Goal: Task Accomplishment & Management: Use online tool/utility

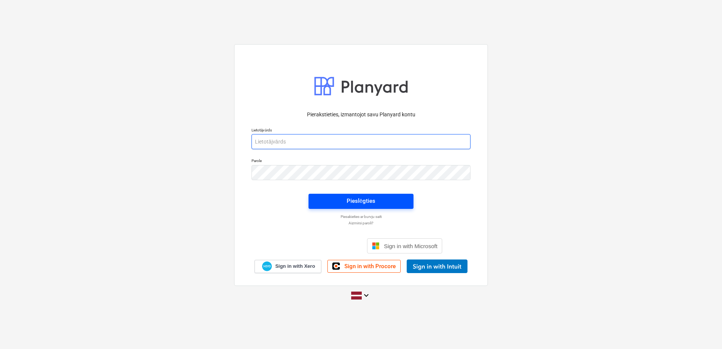
type input "[PERSON_NAME][EMAIL_ADDRESS][DOMAIN_NAME]"
click at [341, 132] on span "Pieslēgties" at bounding box center [361, 201] width 87 height 10
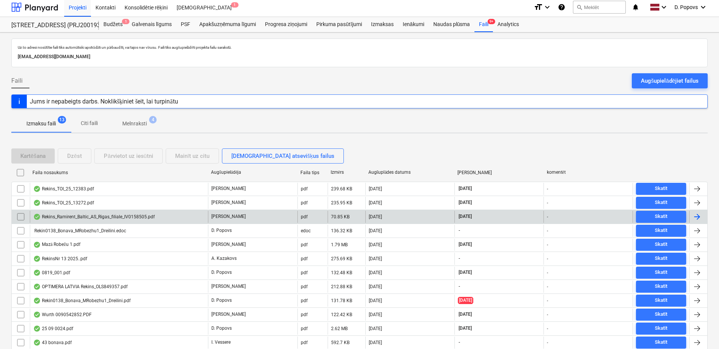
scroll to position [44, 0]
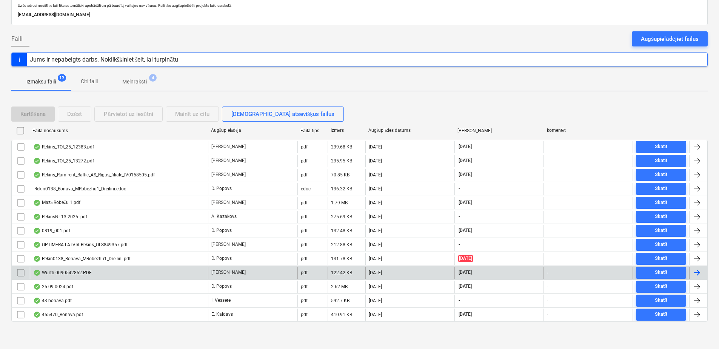
click at [106, 132] on div "Wurth 0090542852.PDF" at bounding box center [119, 273] width 178 height 12
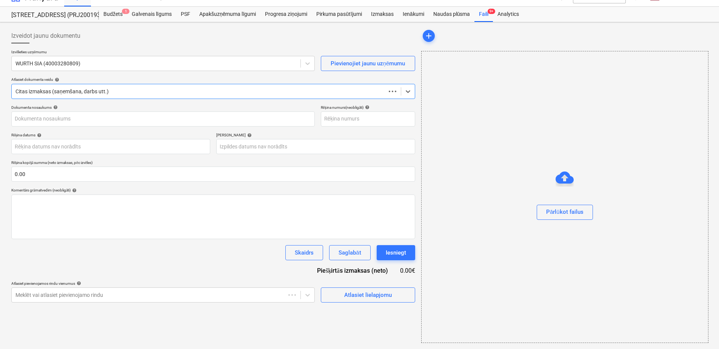
scroll to position [12, 0]
type input "90542852"
type input "[DATE]"
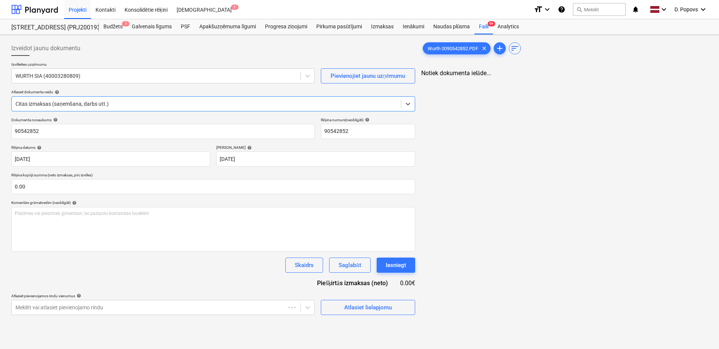
scroll to position [0, 0]
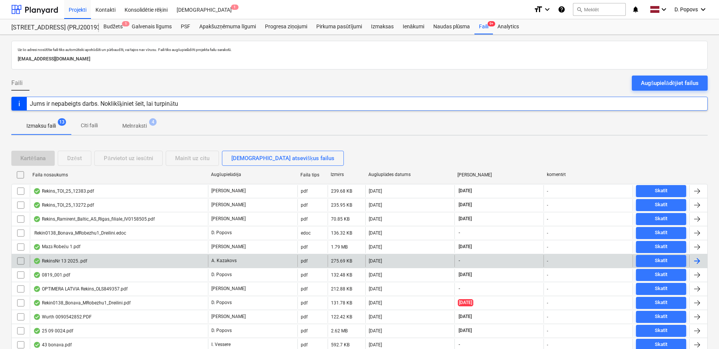
scroll to position [44, 0]
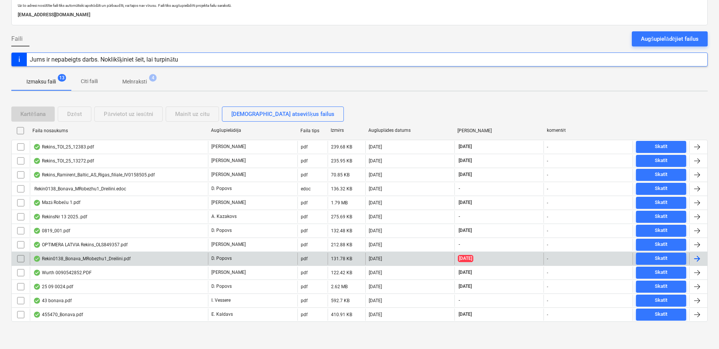
drag, startPoint x: 80, startPoint y: 267, endPoint x: 82, endPoint y: 258, distance: 8.8
click at [82, 132] on div "Rekin0138_Bonava_MRobezhu1_Dreilini.pdf" at bounding box center [81, 259] width 97 height 6
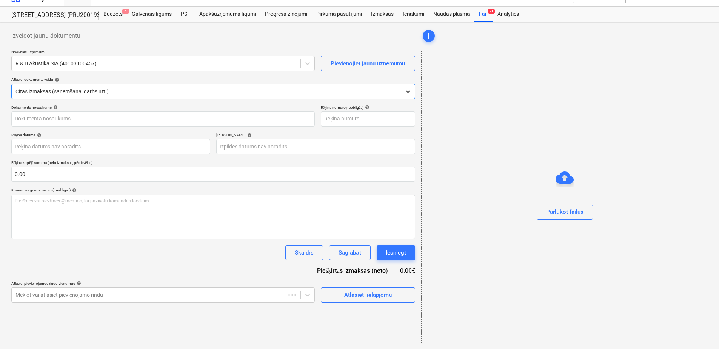
type input "138/2025"
type input "[DATE]"
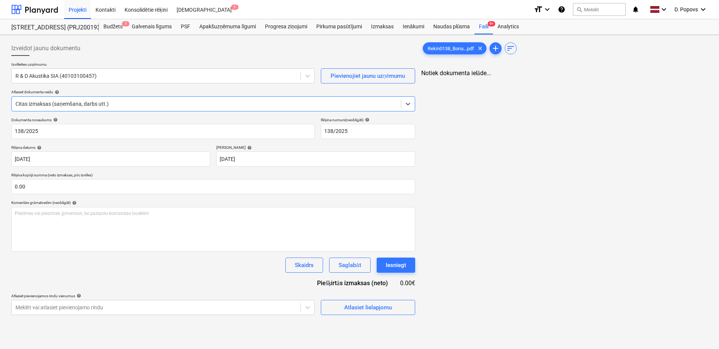
scroll to position [0, 0]
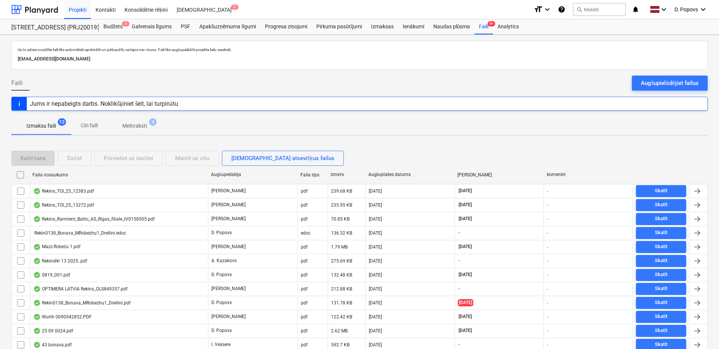
scroll to position [44, 0]
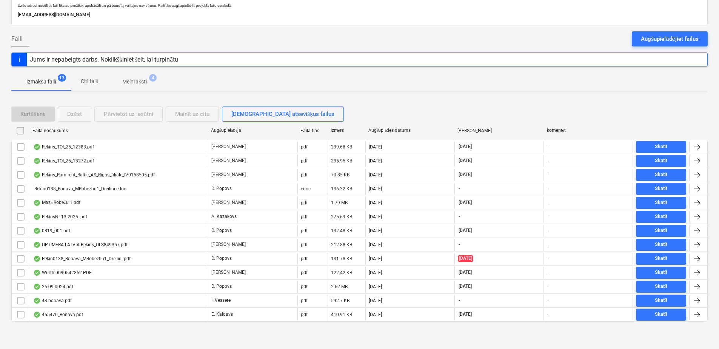
click at [90, 132] on div "OPTIMERA LATVIA Rekins_OLS849357.pdf" at bounding box center [80, 245] width 94 height 6
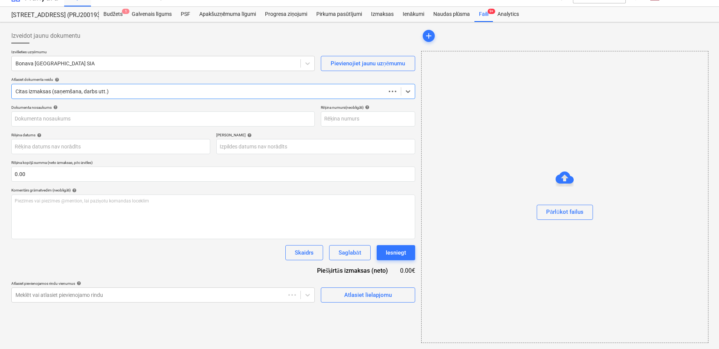
scroll to position [12, 0]
type input "OLS849357"
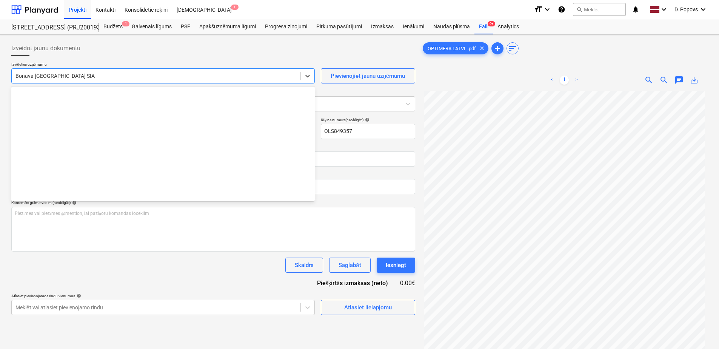
drag, startPoint x: 129, startPoint y: 78, endPoint x: 139, endPoint y: 76, distance: 9.9
click at [129, 77] on div at bounding box center [155, 76] width 281 height 8
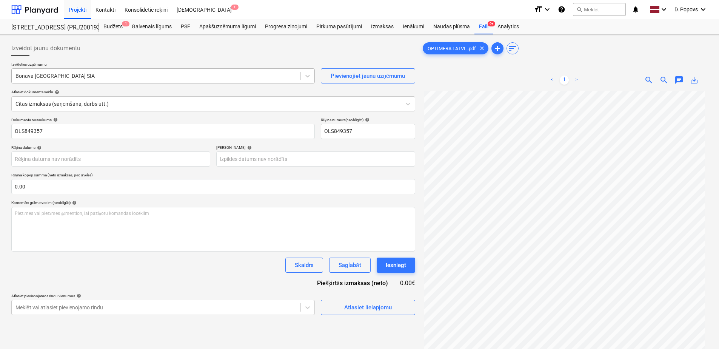
click at [171, 83] on div "Bonava [GEOGRAPHIC_DATA] SIA" at bounding box center [163, 75] width 304 height 15
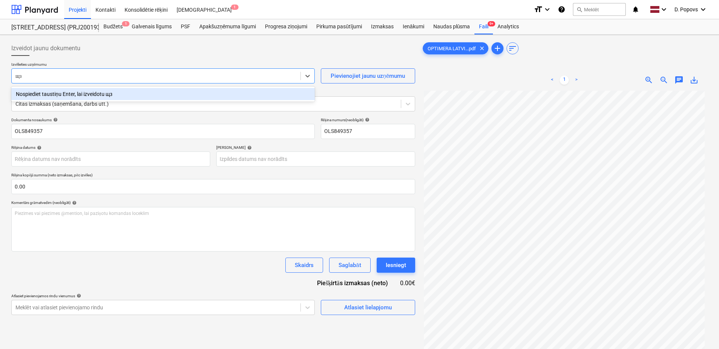
type input "щ"
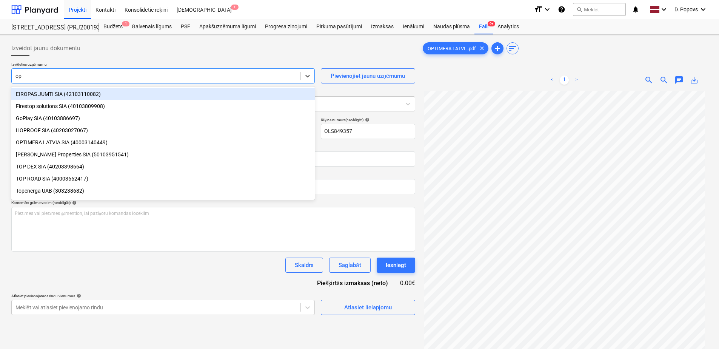
type input "opt"
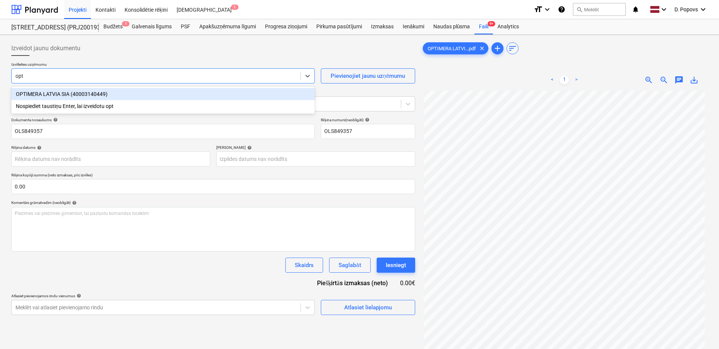
click at [182, 91] on div "OPTIMERA LATVIA SIA (40003140449)" at bounding box center [163, 94] width 304 height 12
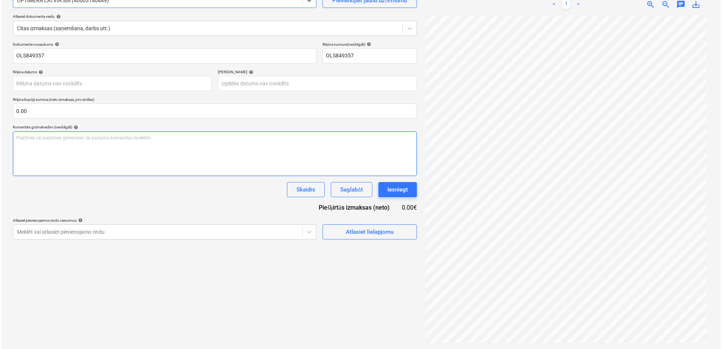
scroll to position [38, 0]
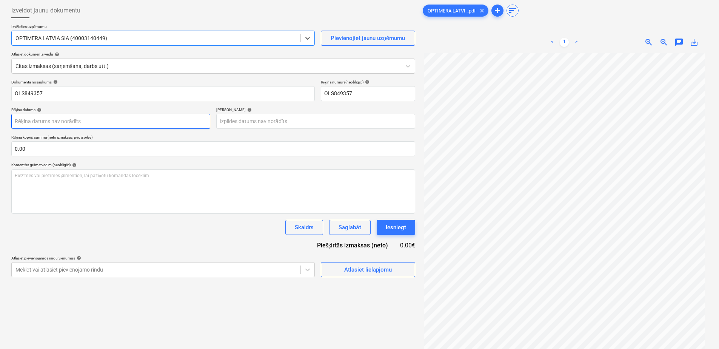
click at [128, 123] on body "Projekti Kontakti Konsolidētie rēķini Iesūtne 1 format_size keyboard_arrow_down…" at bounding box center [359, 136] width 719 height 349
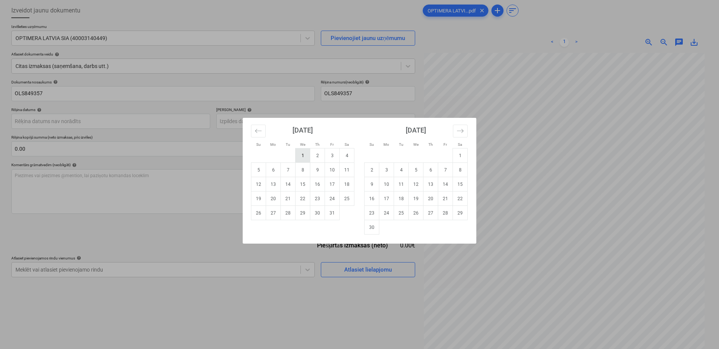
click at [301, 132] on td "1" at bounding box center [303, 155] width 15 height 14
type input "[DATE]"
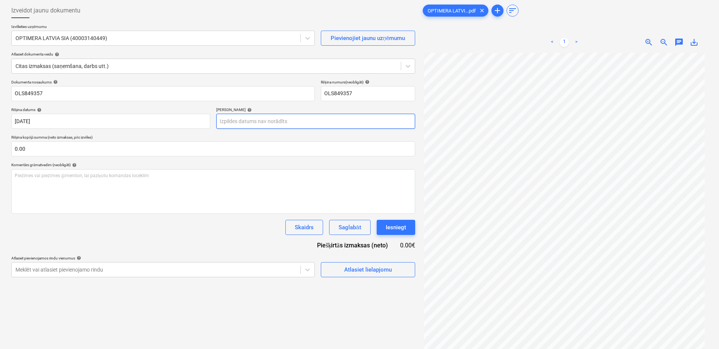
drag, startPoint x: 284, startPoint y: 130, endPoint x: 284, endPoint y: 124, distance: 6.1
click at [284, 129] on div "Dokumenta nosaukums help OLS849357 Rēķina numurs (neobligāti) help OLS849357 Rē…" at bounding box center [213, 178] width 404 height 197
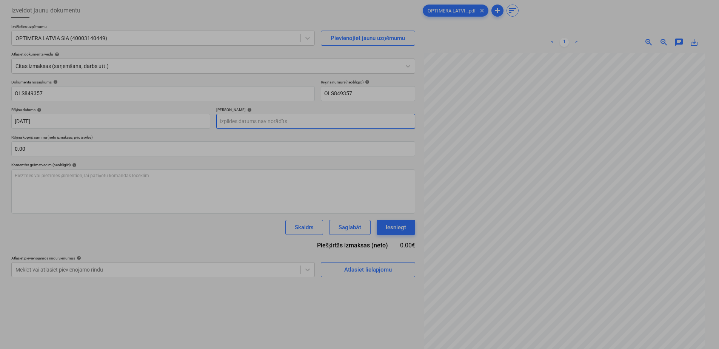
click at [284, 124] on body "Projekti Kontakti Konsolidētie rēķini Iesūtne 1 format_size keyboard_arrow_down…" at bounding box center [359, 136] width 719 height 349
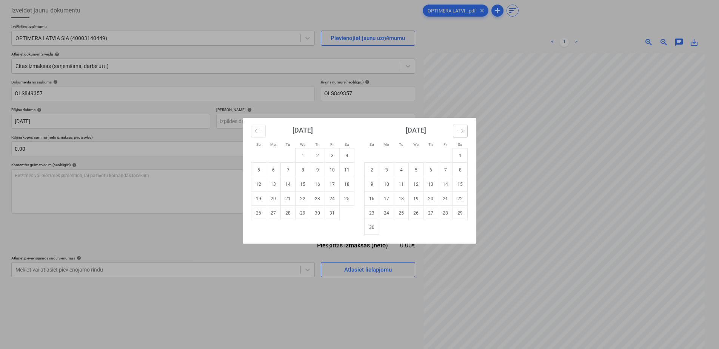
click at [380, 127] on icon "Move forward to switch to the next month." at bounding box center [460, 130] width 7 height 7
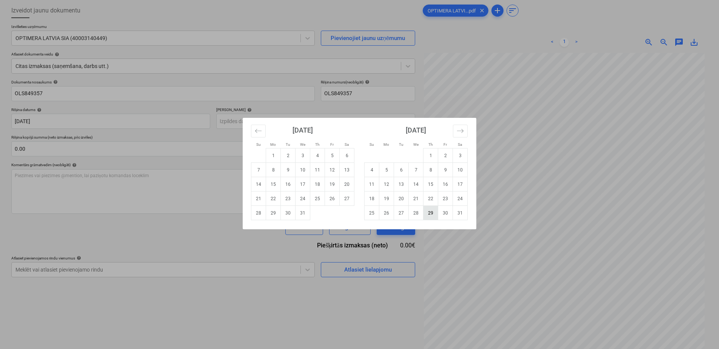
click at [380, 132] on td "29" at bounding box center [431, 213] width 15 height 14
type input "[DATE]"
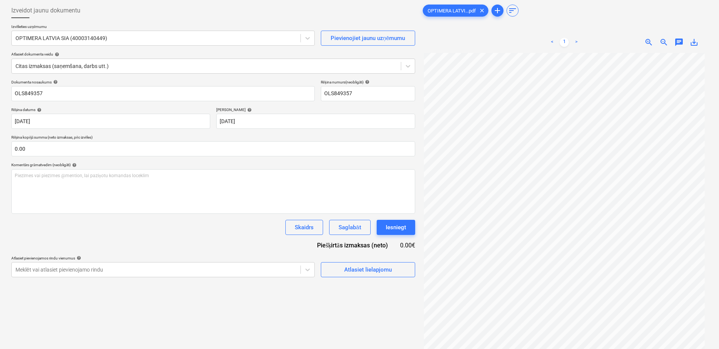
click at [153, 132] on div "Dokumenta nosaukums help OLS849357 Rēķina numurs (neobligāti) help OLS849357 Rē…" at bounding box center [213, 178] width 404 height 197
click at [361, 132] on div "Atlasiet lielapjomu" at bounding box center [368, 270] width 48 height 10
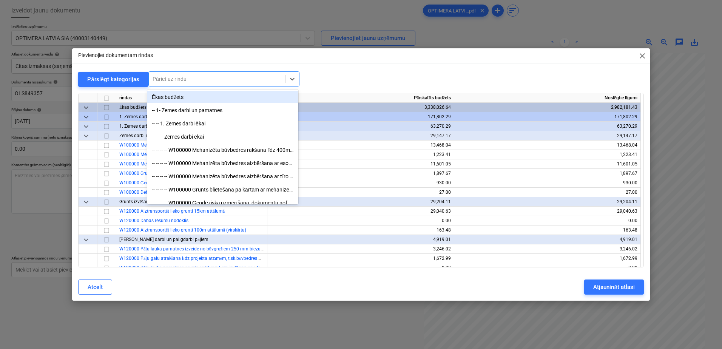
click at [218, 79] on div at bounding box center [217, 79] width 129 height 8
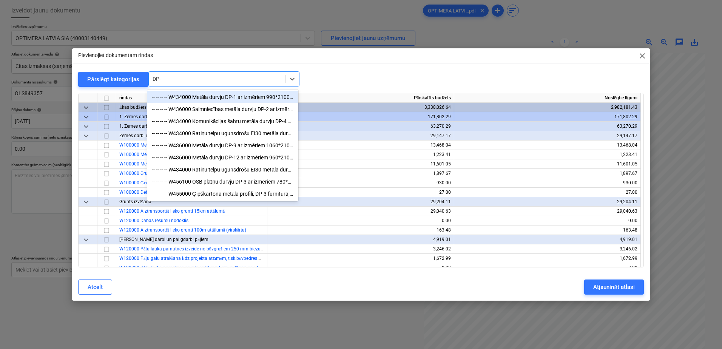
type input "DP-3"
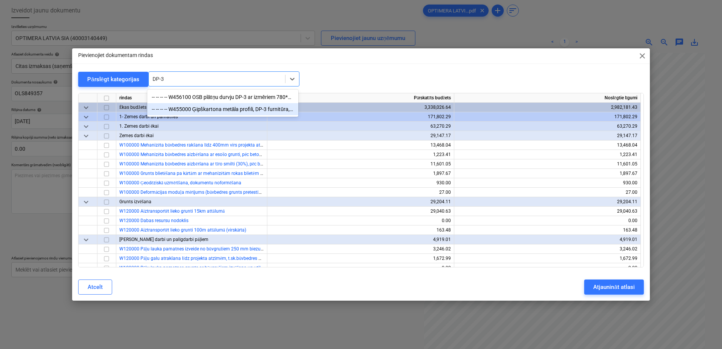
click at [218, 111] on div "-- -- -- -- W455000 Ģipškartona metāla profili, DP-3 furnitūra, šuvju lenta, šp…" at bounding box center [222, 109] width 151 height 12
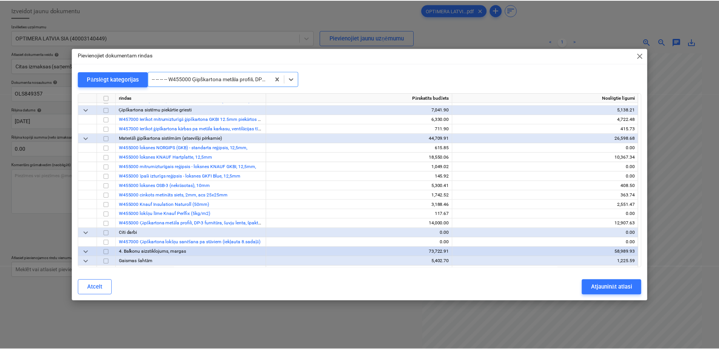
scroll to position [2832, 0]
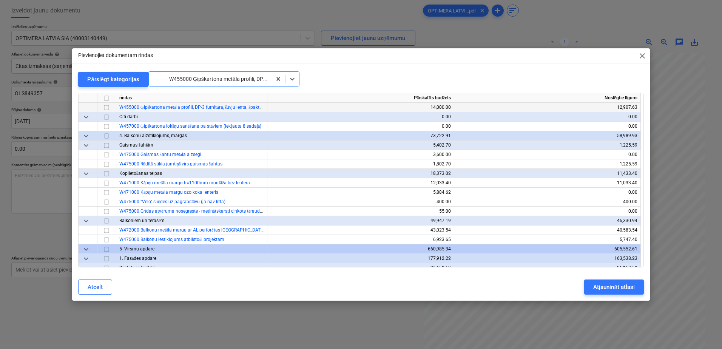
click at [109, 106] on input "checkbox" at bounding box center [106, 107] width 9 height 9
click at [380, 132] on div "Atjaunināt atlasi" at bounding box center [613, 287] width 41 height 10
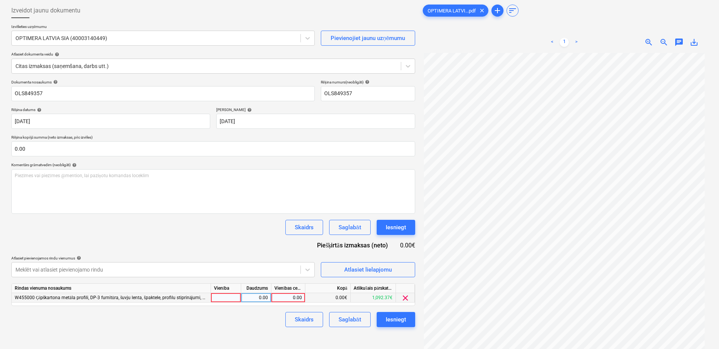
click at [295, 132] on div "0.00" at bounding box center [288, 297] width 28 height 9
type input "19.15"
click at [268, 132] on div "Skaidrs Saglabāt Iesniegt" at bounding box center [213, 319] width 404 height 15
click at [355, 132] on div "Saglabāt" at bounding box center [350, 319] width 22 height 10
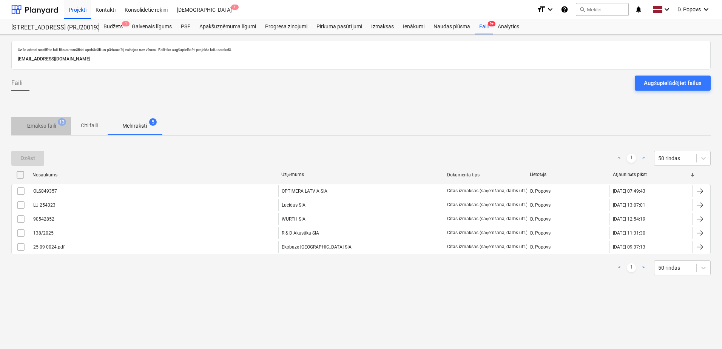
click at [51, 125] on p "Izmaksu faili" at bounding box center [40, 126] width 29 height 8
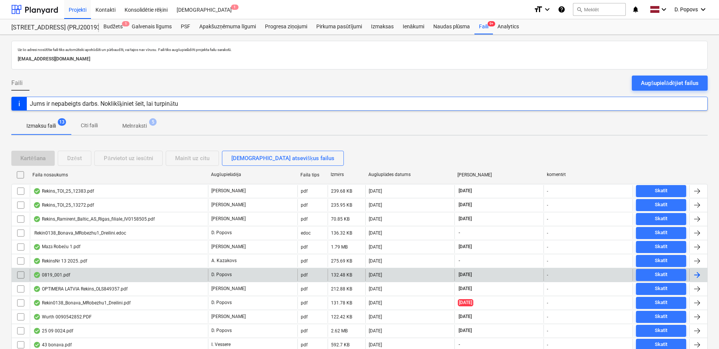
click at [84, 132] on div "0819_001.pdf" at bounding box center [119, 275] width 178 height 12
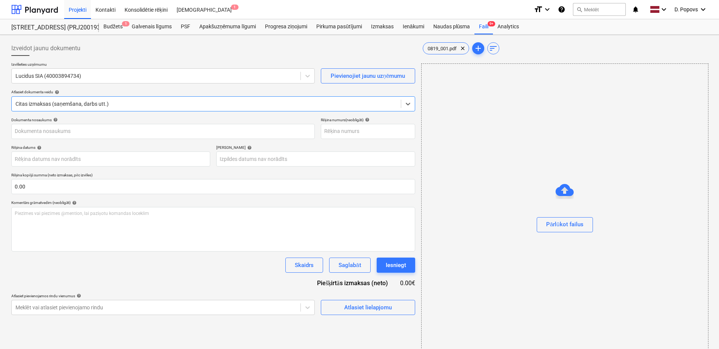
type input "LU 254323"
type input "[DATE]"
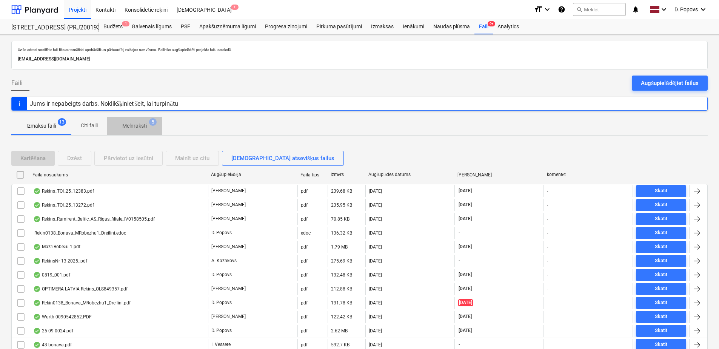
click at [133, 124] on p "Melnraksti" at bounding box center [134, 126] width 25 height 8
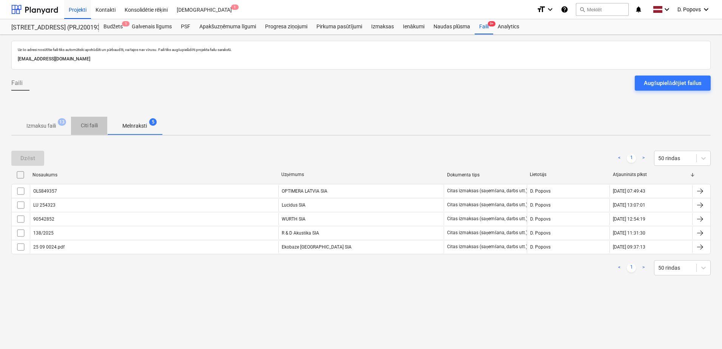
click at [95, 124] on p "Citi faili" at bounding box center [89, 126] width 18 height 8
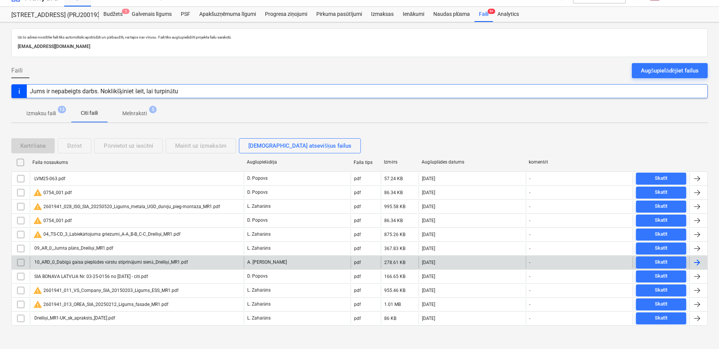
scroll to position [16, 0]
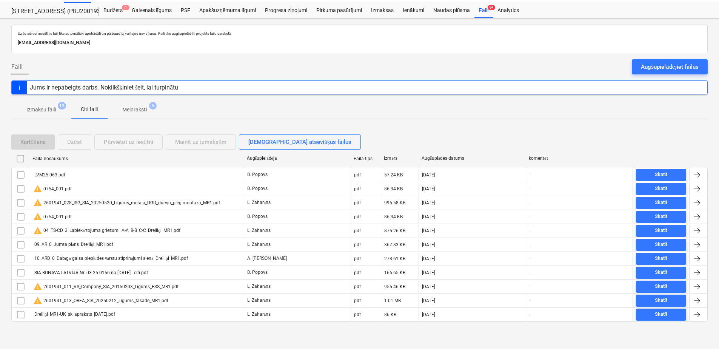
click at [50, 110] on p "Izmaksu faili" at bounding box center [40, 110] width 29 height 8
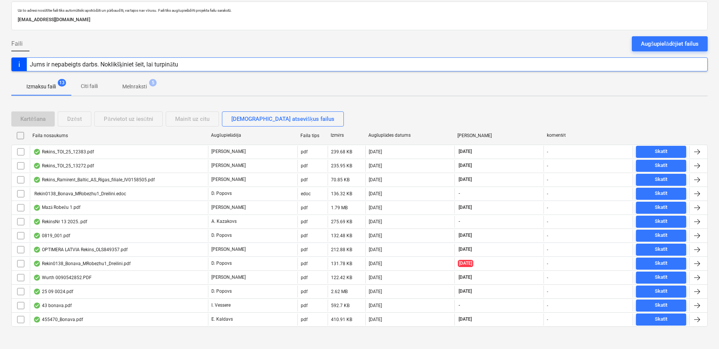
scroll to position [44, 0]
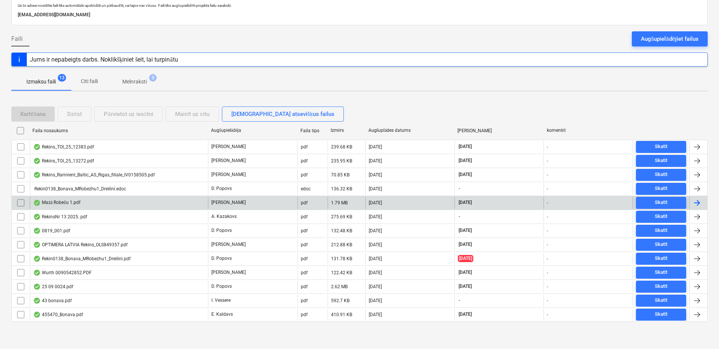
click at [152, 132] on div "Mazā Robežu 1.pdf" at bounding box center [119, 203] width 178 height 12
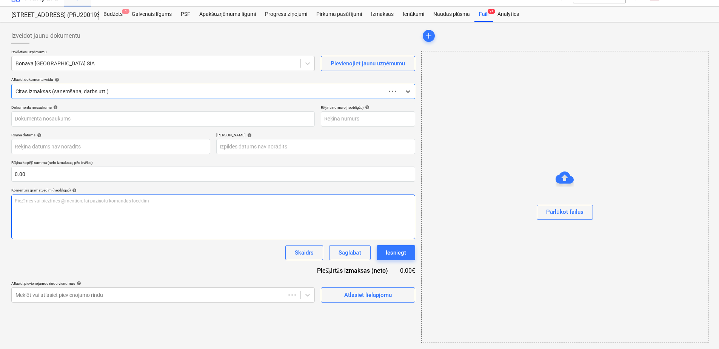
scroll to position [12, 0]
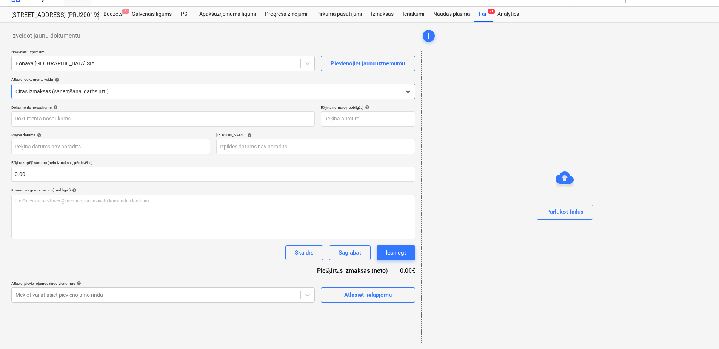
type input "Mazā Robežu 1.pdf"
type input "[DATE]"
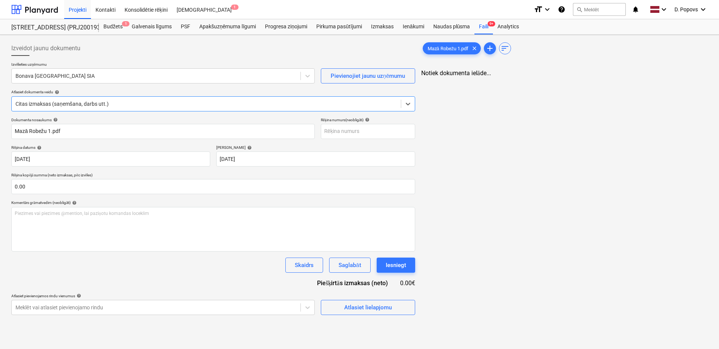
scroll to position [0, 0]
click at [149, 78] on div at bounding box center [155, 76] width 281 height 8
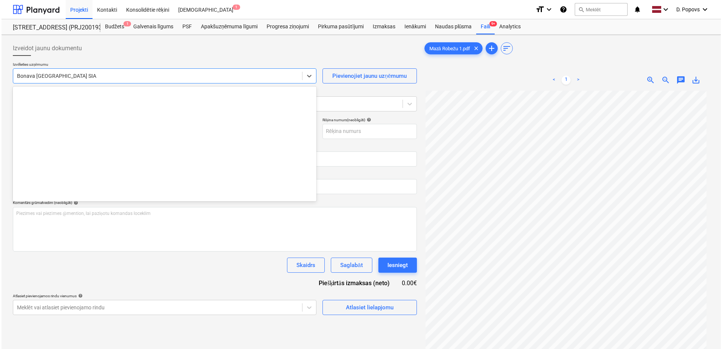
scroll to position [1427, 0]
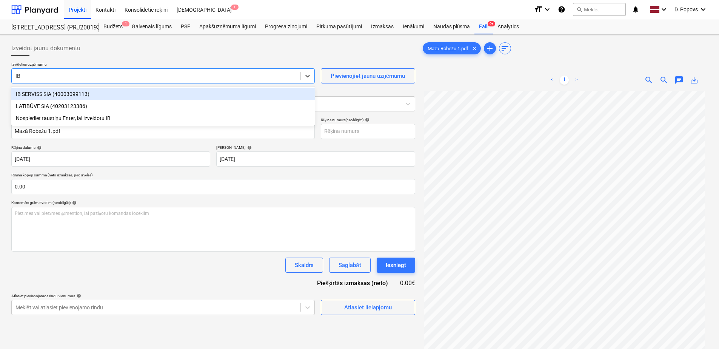
type input "IB"
click at [147, 92] on div "IB SERVISS SIA (40003099113)" at bounding box center [163, 94] width 304 height 12
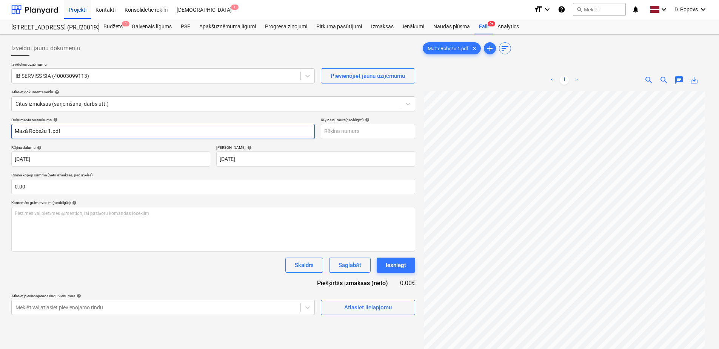
drag, startPoint x: 102, startPoint y: 131, endPoint x: 0, endPoint y: 132, distance: 102.3
click at [2, 132] on div "Izveidot jaunu dokumentu Izvēlieties uzņēmumu [PERSON_NAME] SIA (40003099113) P…" at bounding box center [359, 230] width 719 height 390
drag, startPoint x: 40, startPoint y: 130, endPoint x: -2, endPoint y: 131, distance: 41.5
click at [0, 131] on html "Projekti Kontakti Konsolidētie rēķini Iesūtne 1 format_size keyboard_arrow_down…" at bounding box center [359, 174] width 719 height 349
type input "294-6385"
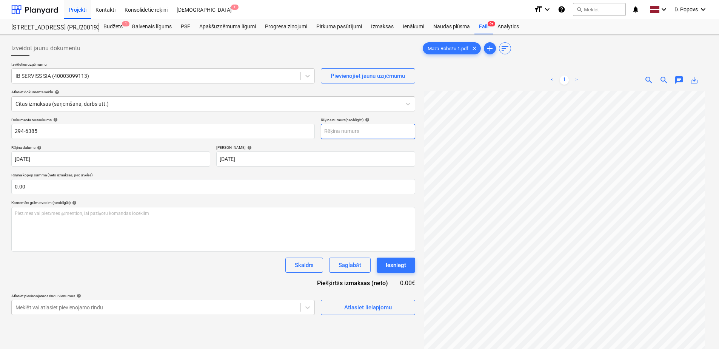
click at [344, 129] on input "text" at bounding box center [368, 131] width 94 height 15
paste input "294-6385"
type input "294-6385"
click at [182, 132] on div "Dokumenta nosaukums help 294-6385 Rēķina numurs (neobligāti) help 294-6385 Rēķi…" at bounding box center [213, 215] width 404 height 197
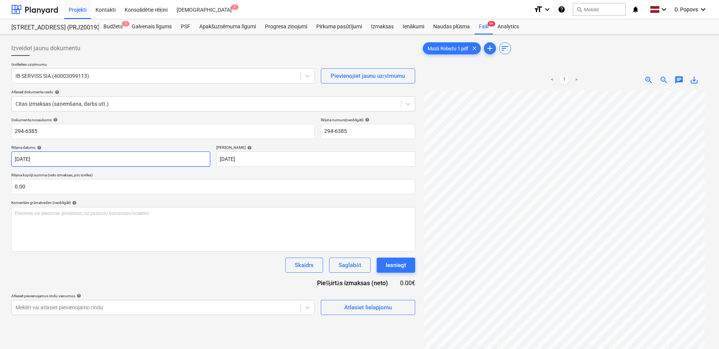
click at [99, 132] on body "Projekti Kontakti Konsolidētie rēķini Iesūtne 1 format_size keyboard_arrow_down…" at bounding box center [359, 174] width 719 height 349
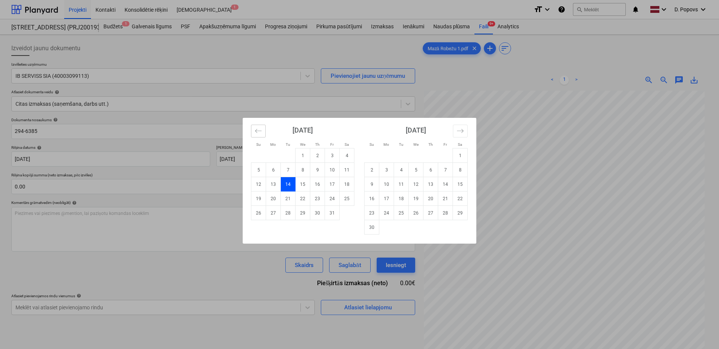
click at [257, 132] on button "Move backward to switch to the previous month." at bounding box center [258, 131] width 15 height 13
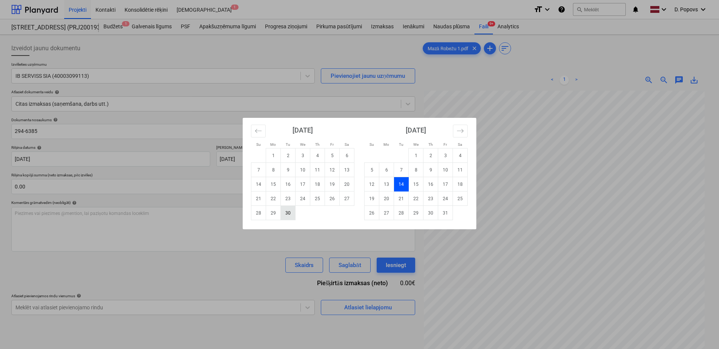
click at [286, 132] on td "30" at bounding box center [288, 213] width 15 height 14
type input "[DATE]"
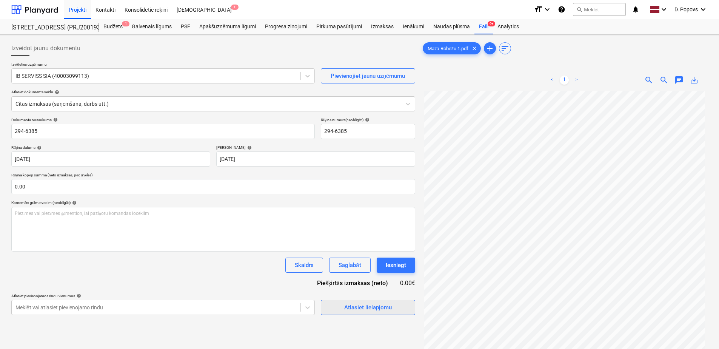
click at [348, 132] on div "Atlasiet lielapjomu" at bounding box center [368, 307] width 48 height 10
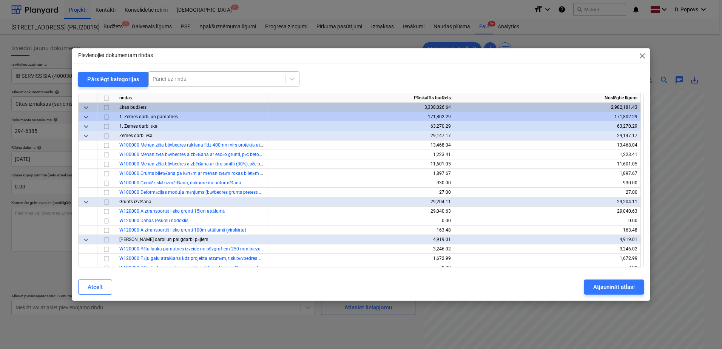
click at [242, 75] on div at bounding box center [217, 79] width 129 height 8
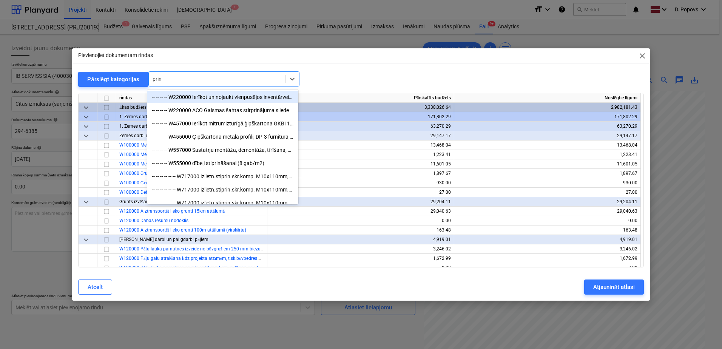
type input "print"
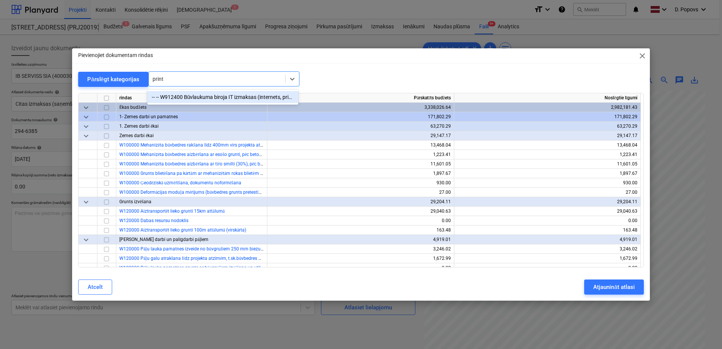
click at [169, 96] on div "-- -- W912400 Būvlaukuma biroja IT izmaksas (internets, printeru izmantošana)" at bounding box center [222, 97] width 151 height 12
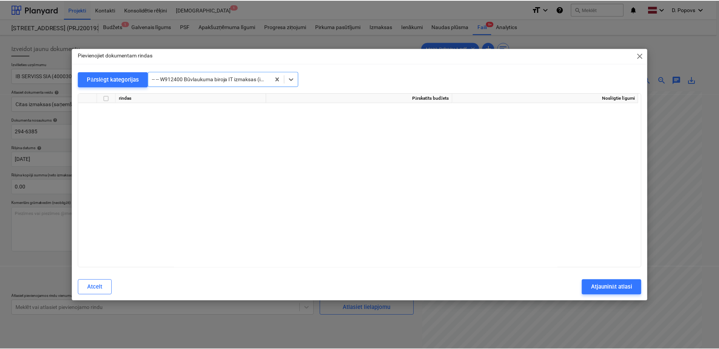
scroll to position [6824, 0]
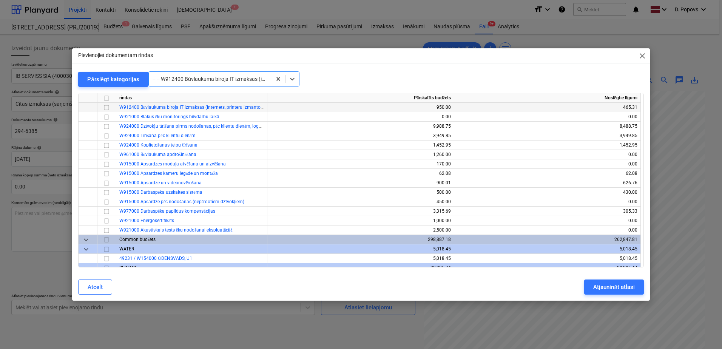
click at [105, 106] on input "checkbox" at bounding box center [106, 107] width 9 height 9
click at [380, 132] on div "Atjaunināt atlasi" at bounding box center [613, 287] width 41 height 10
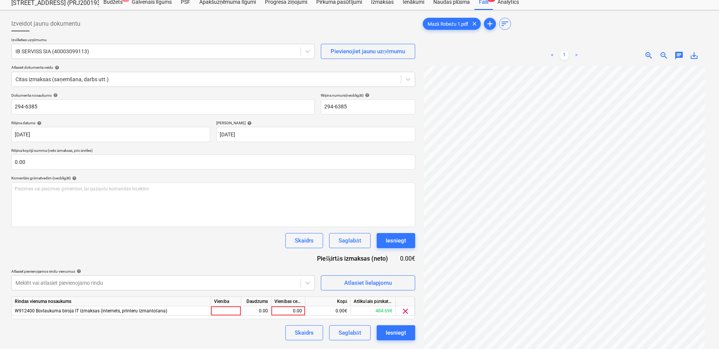
scroll to position [38, 0]
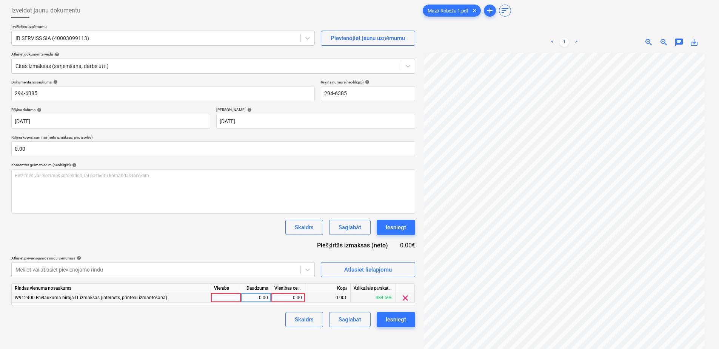
click at [297, 132] on div "0.00" at bounding box center [288, 297] width 28 height 9
type input "84.07"
click at [277, 132] on div "Skaidrs Saglabāt Iesniegt" at bounding box center [213, 319] width 404 height 15
click at [370, 132] on button "Saglabāt" at bounding box center [349, 319] width 41 height 15
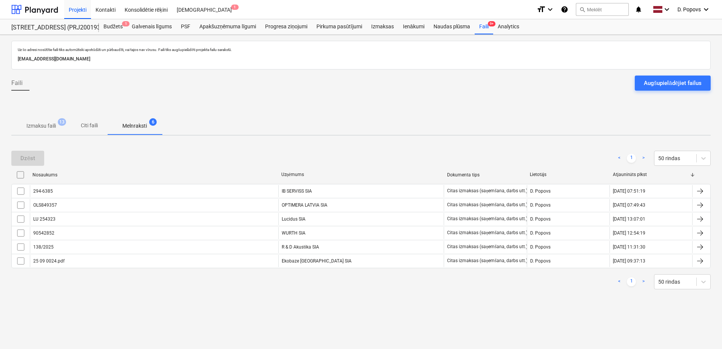
click at [61, 131] on span "Izmaksu faili 13" at bounding box center [41, 126] width 60 height 14
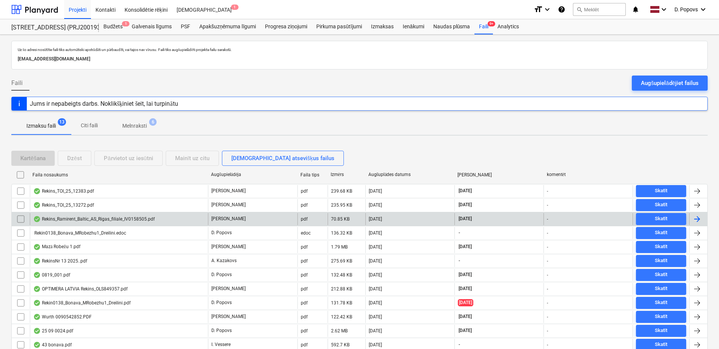
click at [256, 132] on div "[PERSON_NAME]" at bounding box center [252, 219] width 89 height 12
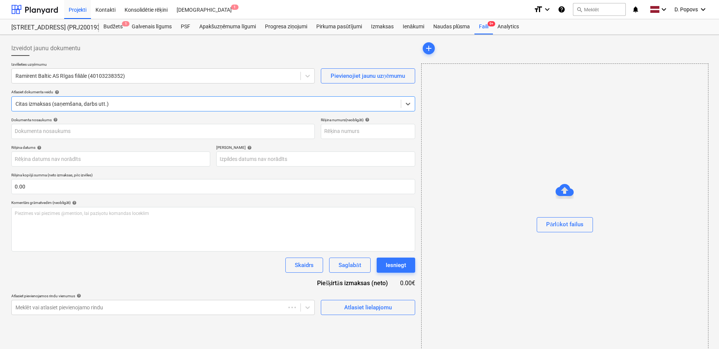
type input "IV0158505"
type input "[DATE]"
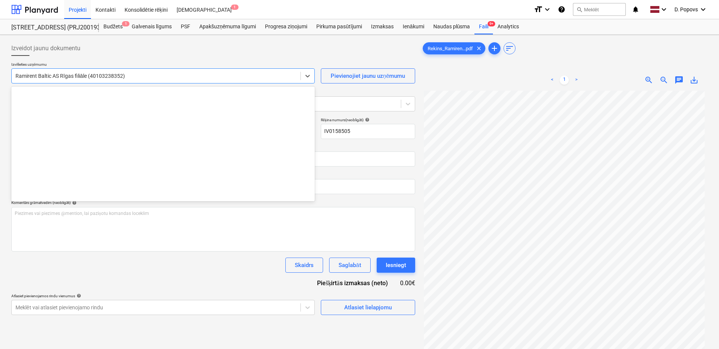
click at [222, 75] on div at bounding box center [155, 76] width 281 height 8
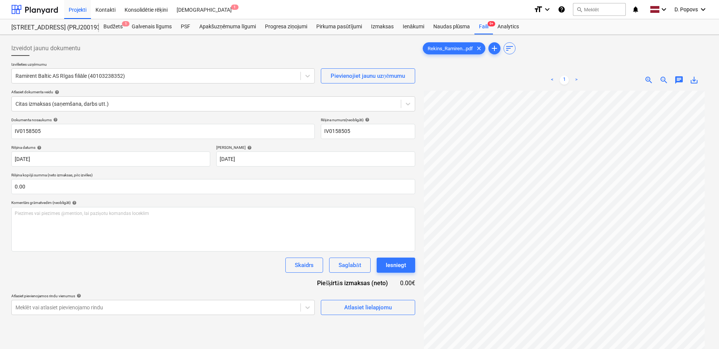
click at [199, 132] on div "Dokumenta nosaukums help IV0158505 Rēķina numurs (neobligāti) help IV0158505 Rē…" at bounding box center [213, 215] width 404 height 197
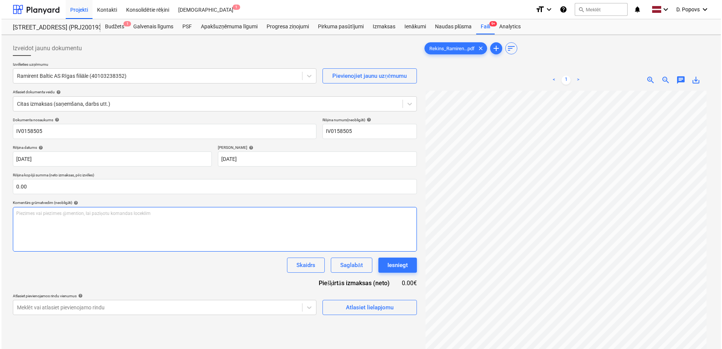
scroll to position [71, 0]
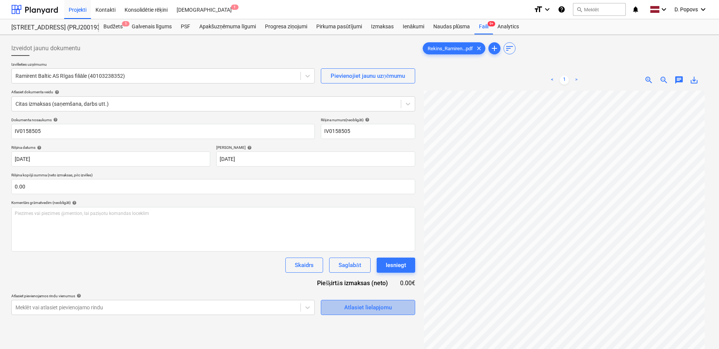
click at [380, 132] on div "Atlasiet lielapjomu" at bounding box center [368, 307] width 48 height 10
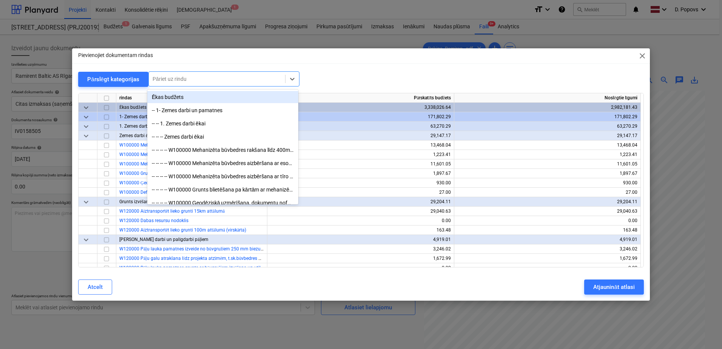
click at [225, 83] on div "Pāriet uz rindu" at bounding box center [217, 79] width 136 height 11
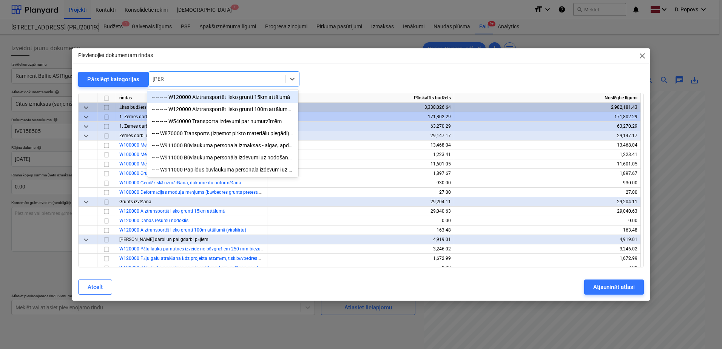
type input "trans"
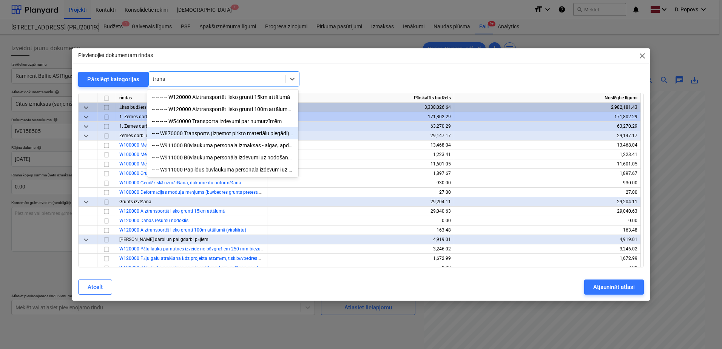
click at [230, 132] on div "-- -- W870000 Transports (izņemot pirkto materiālu piegādi), citu iekārtu noma …" at bounding box center [222, 133] width 151 height 12
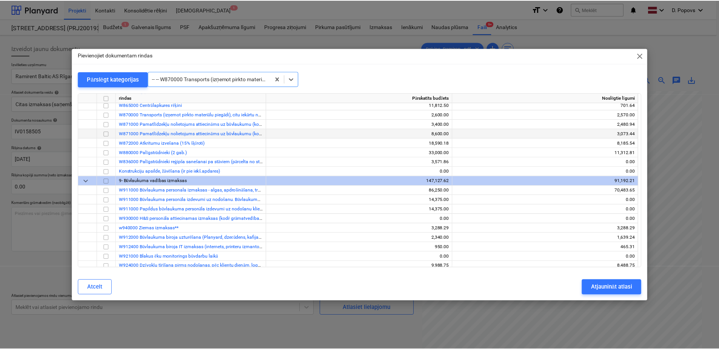
scroll to position [6692, 0]
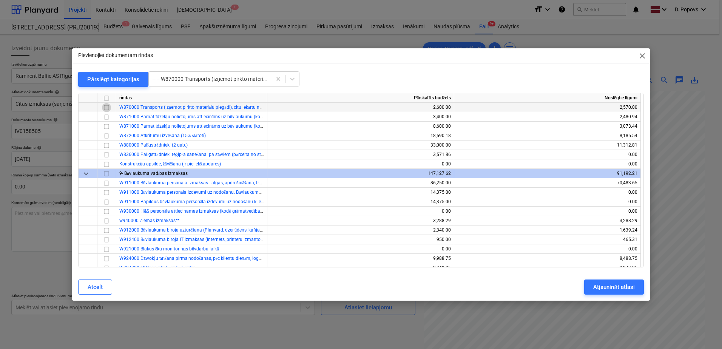
click at [107, 106] on input "checkbox" at bounding box center [106, 107] width 9 height 9
click at [380, 132] on div "Atjaunināt atlasi" at bounding box center [613, 287] width 41 height 10
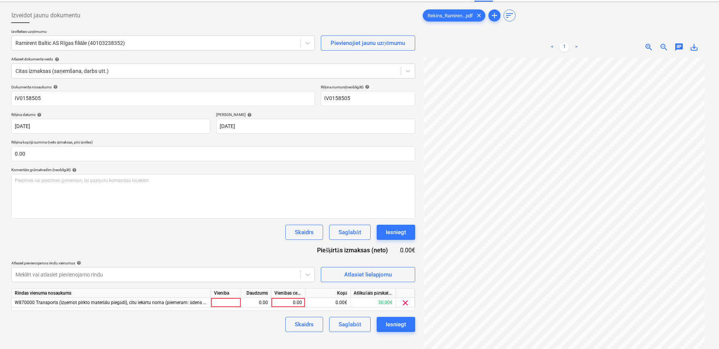
scroll to position [76, 0]
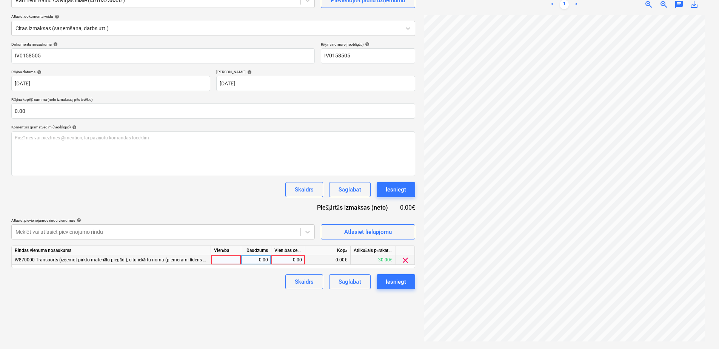
click at [294, 132] on div "0.00" at bounding box center [288, 259] width 28 height 9
type input "1108"
click at [269, 132] on div "Skaidrs Saglabāt Iesniegt" at bounding box center [213, 281] width 404 height 15
click at [360, 132] on div "Saglabāt" at bounding box center [350, 282] width 22 height 10
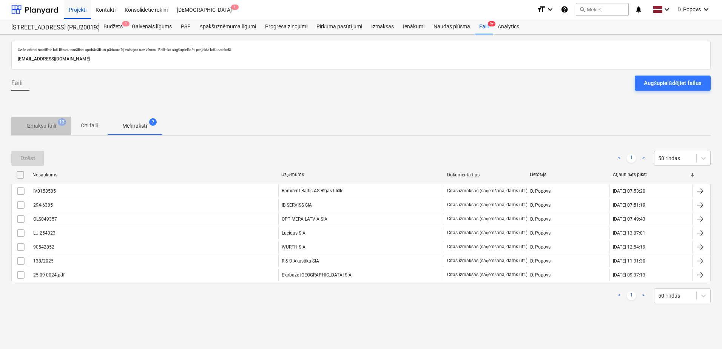
click at [47, 122] on p "Izmaksu faili" at bounding box center [40, 126] width 29 height 8
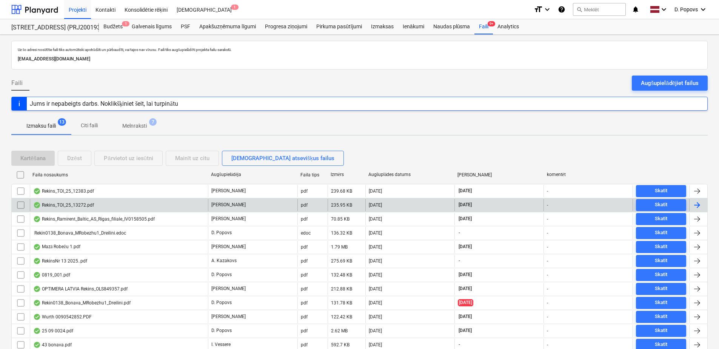
click at [79, 132] on div "Rekins_TOI_25_13272.pdf" at bounding box center [119, 205] width 178 height 12
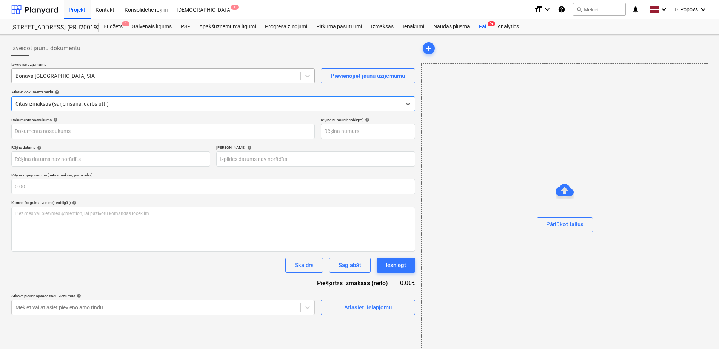
type input "Rekins_TOI_25_13272.pdf"
type input "[DATE]"
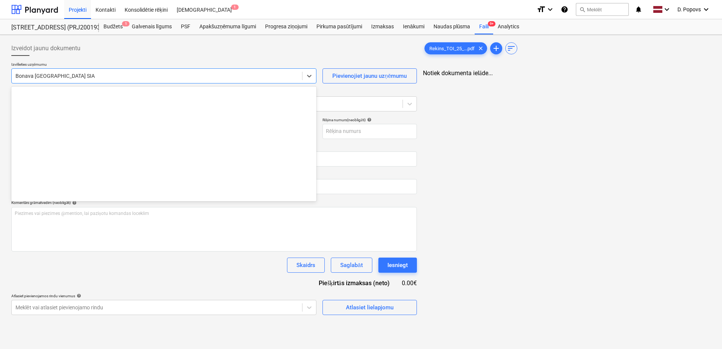
click at [107, 78] on div at bounding box center [156, 76] width 283 height 8
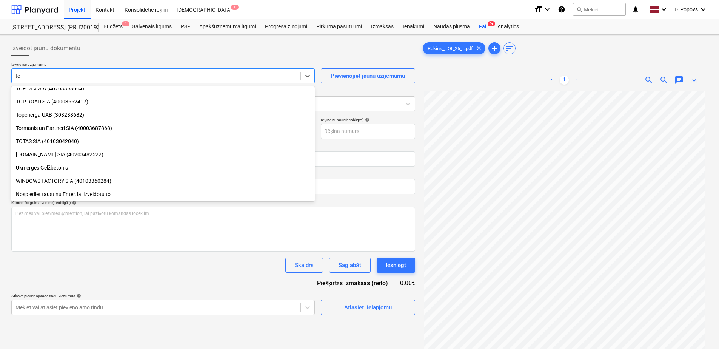
scroll to position [481, 0]
type input "toi"
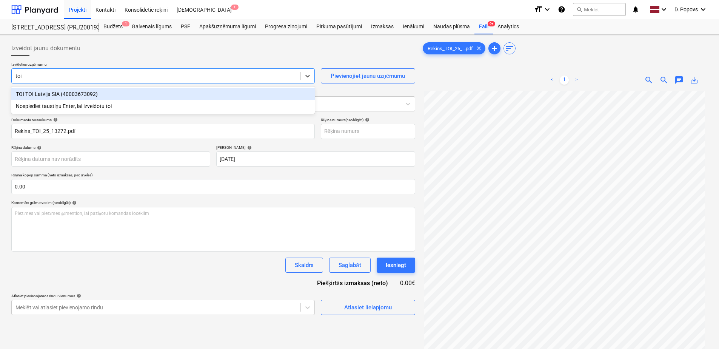
click at [110, 92] on div "TOI TOI Latvija SIA (40003673092)" at bounding box center [163, 94] width 304 height 12
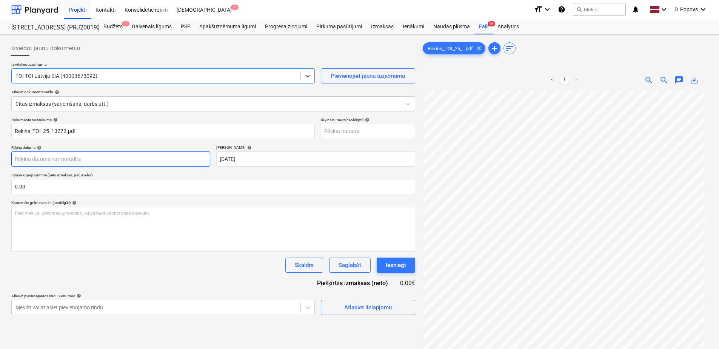
click at [98, 132] on body "Projekti Kontakti Konsolidētie rēķini Iesūtne 1 format_size keyboard_arrow_down…" at bounding box center [359, 174] width 719 height 349
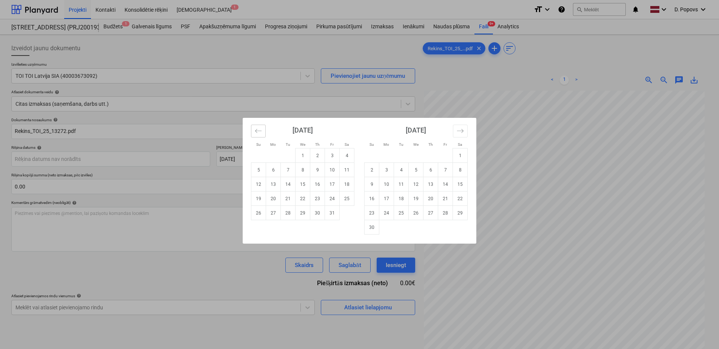
click at [262, 132] on icon "Move backward to switch to the previous month." at bounding box center [258, 130] width 7 height 7
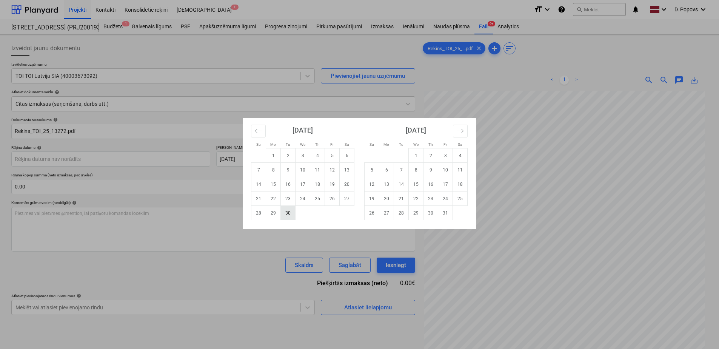
click at [293, 132] on td "30" at bounding box center [288, 213] width 15 height 14
type input "[DATE]"
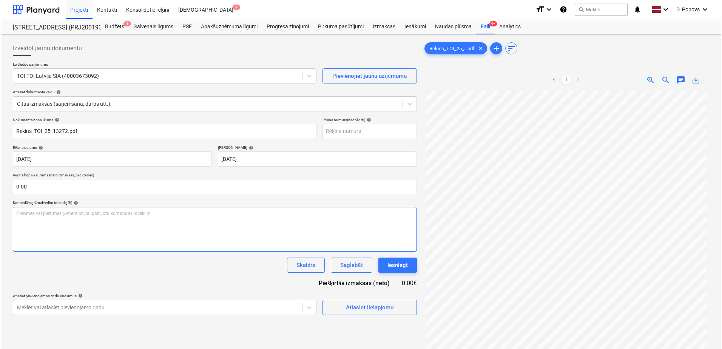
scroll to position [38, 0]
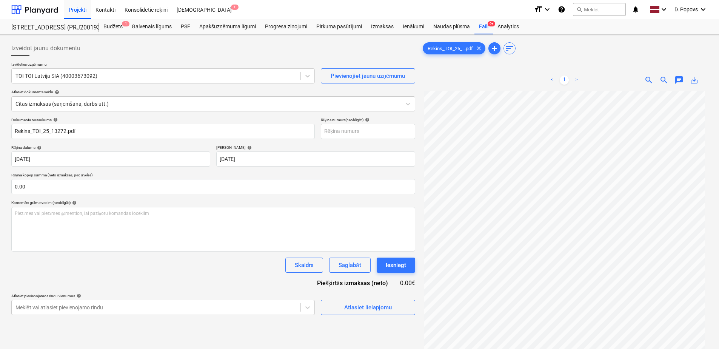
click at [199, 132] on div "Skaidrs Saglabāt Iesniegt" at bounding box center [213, 264] width 404 height 15
click at [380, 132] on span "Atlasiet lielapjomu" at bounding box center [368, 307] width 76 height 10
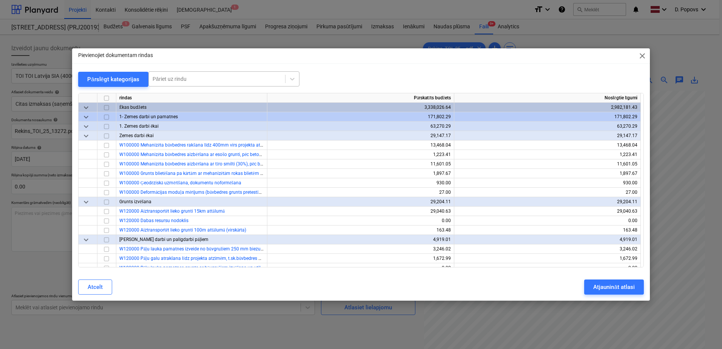
click at [250, 77] on div at bounding box center [217, 79] width 129 height 8
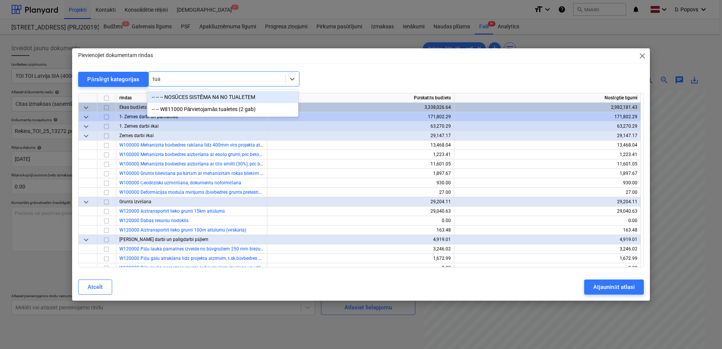
type input "tual"
click at [219, 104] on div "-- -- W811000 Pārvietojamās tualetes (2 gab)" at bounding box center [222, 109] width 151 height 12
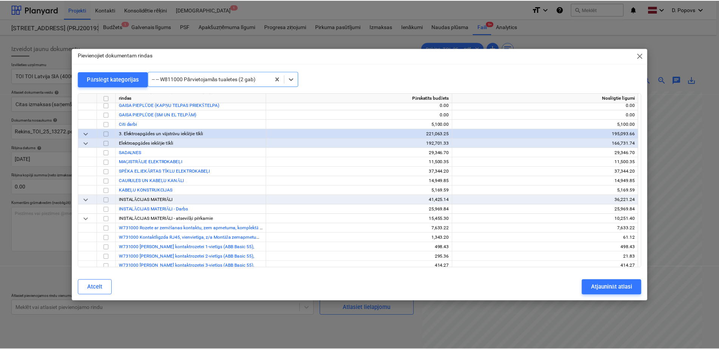
scroll to position [6522, 0]
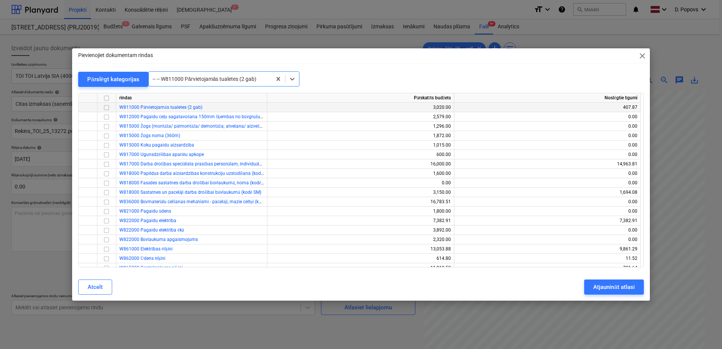
click at [106, 106] on input "checkbox" at bounding box center [106, 107] width 9 height 9
click at [380, 132] on button "Atjaunināt atlasi" at bounding box center [613, 286] width 59 height 15
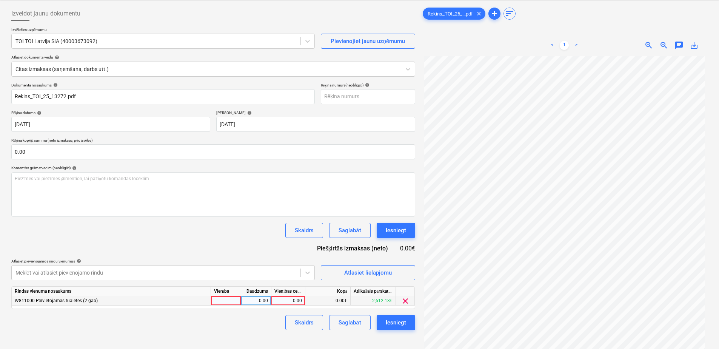
scroll to position [76, 0]
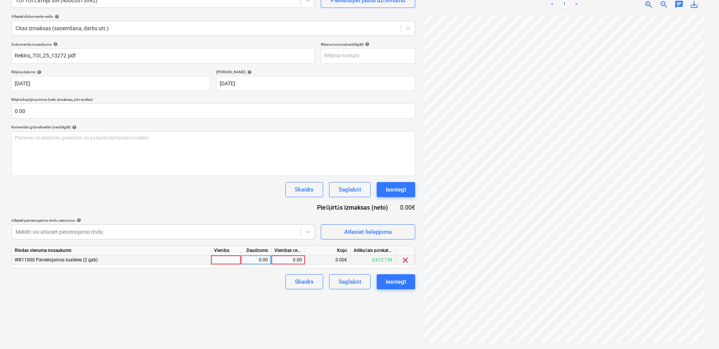
click at [282, 132] on div "0.00" at bounding box center [288, 259] width 28 height 9
type input "44"
click at [211, 132] on div "Izveidot jaunu dokumentu Izvēlieties uzņēmumu TOI TOI Latvija SIA (40003673092)…" at bounding box center [213, 154] width 410 height 384
click at [359, 132] on button "Saglabāt" at bounding box center [349, 281] width 41 height 15
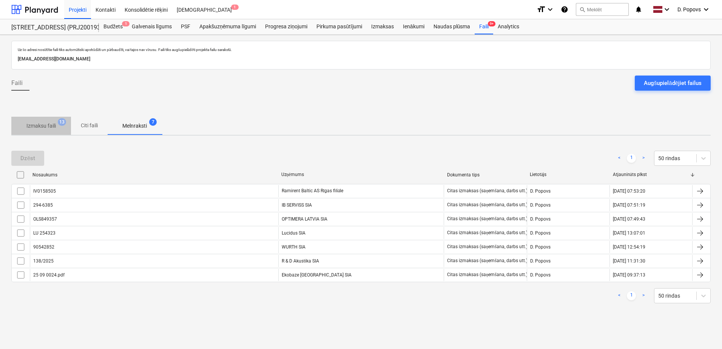
click at [60, 125] on span "13" at bounding box center [62, 122] width 8 height 8
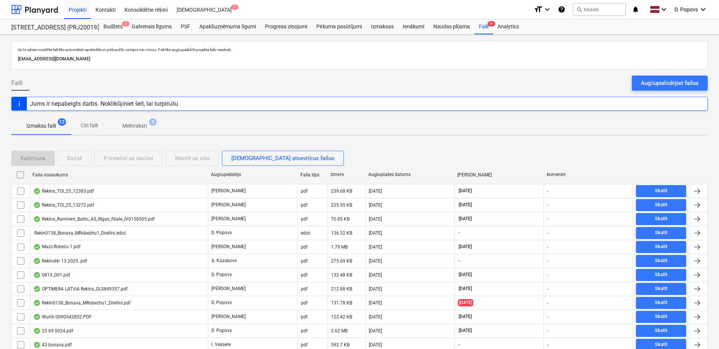
click at [91, 132] on div "Rekins_TOI_25_12383.pdf" at bounding box center [63, 191] width 61 height 6
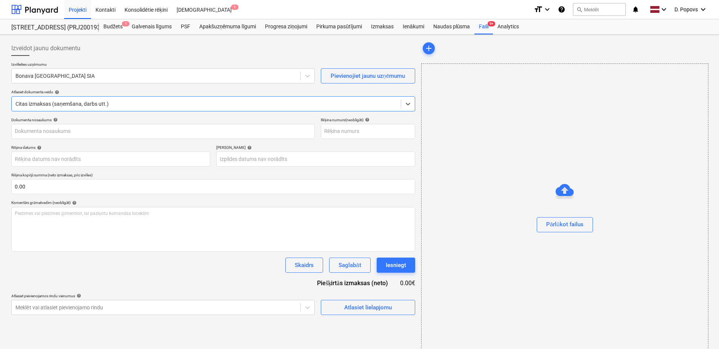
type input "Rekins_TOI_25_12383.pdf"
type input "[DATE]"
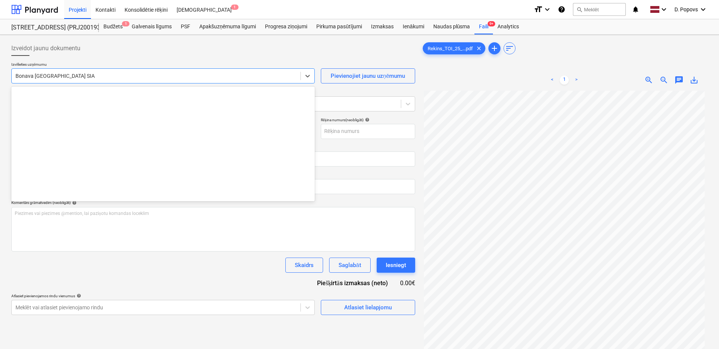
click at [109, 74] on div at bounding box center [155, 76] width 281 height 8
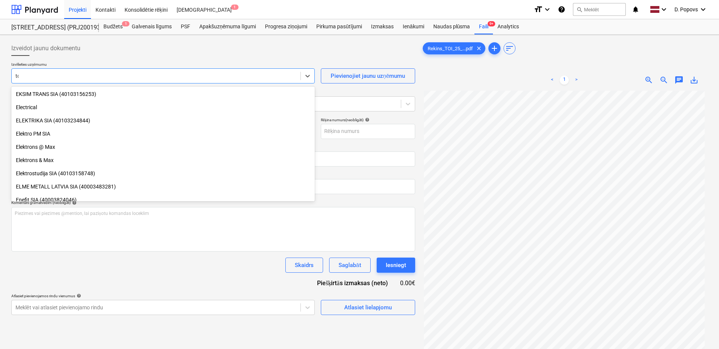
scroll to position [481, 0]
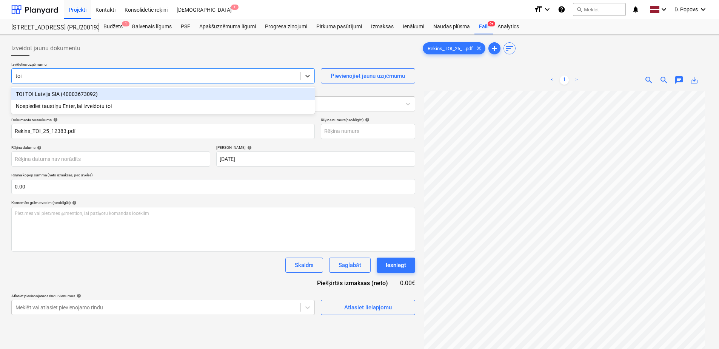
type input "toi"
click at [42, 89] on div "TOI TOI Latvija SIA (40003673092)" at bounding box center [163, 94] width 304 height 12
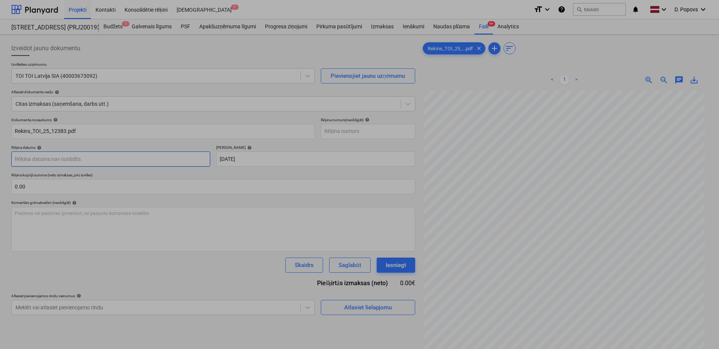
click at [146, 132] on body "Projekti Kontakti Konsolidētie rēķini Iesūtne 1 format_size keyboard_arrow_down…" at bounding box center [359, 174] width 719 height 349
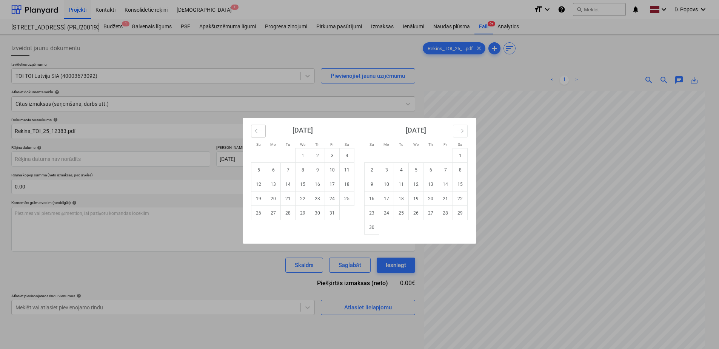
click at [256, 127] on button "Move backward to switch to the previous month." at bounding box center [258, 131] width 15 height 13
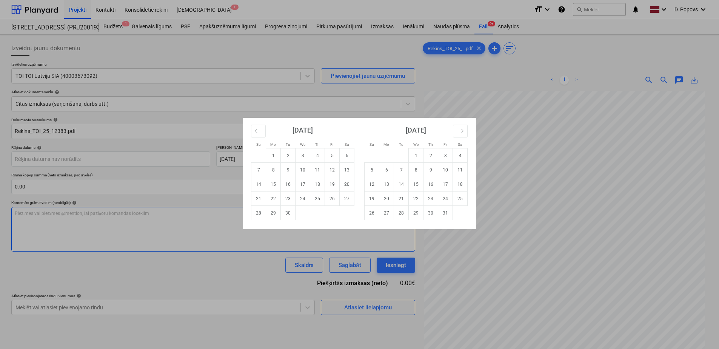
click at [282, 132] on td "30" at bounding box center [288, 213] width 15 height 14
type input "[DATE]"
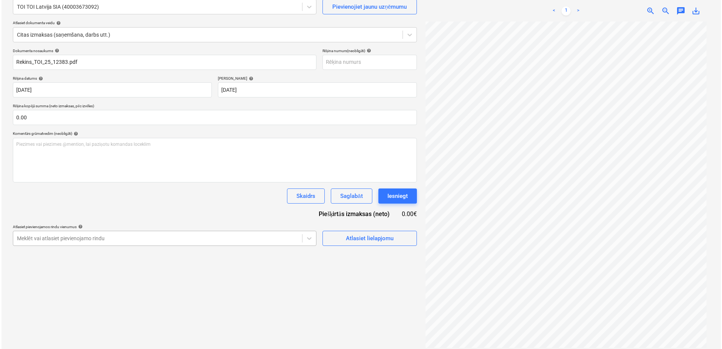
scroll to position [76, 0]
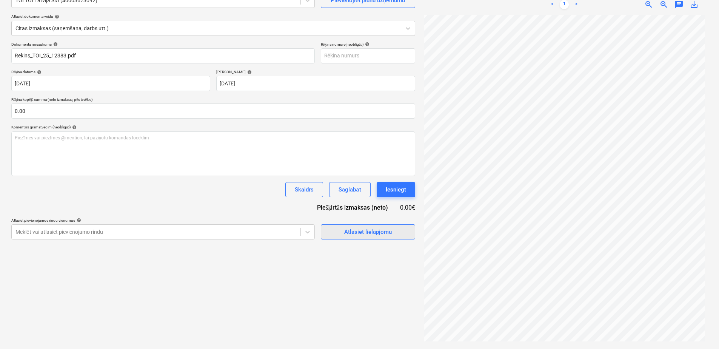
click at [365, 132] on div "Atlasiet lielapjomu" at bounding box center [368, 232] width 48 height 10
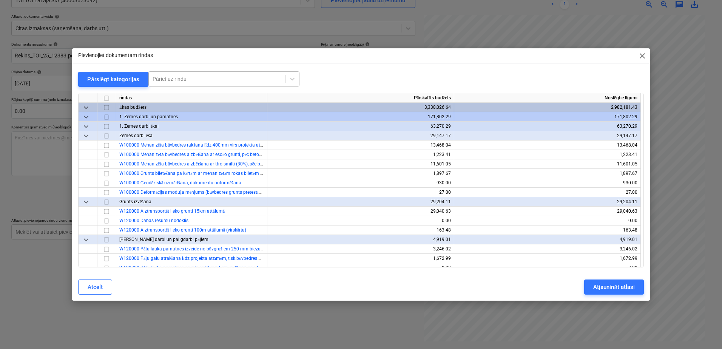
click at [226, 78] on div at bounding box center [217, 79] width 129 height 8
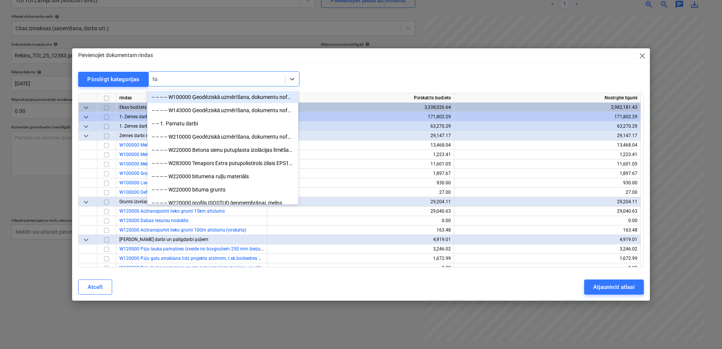
type input "tua"
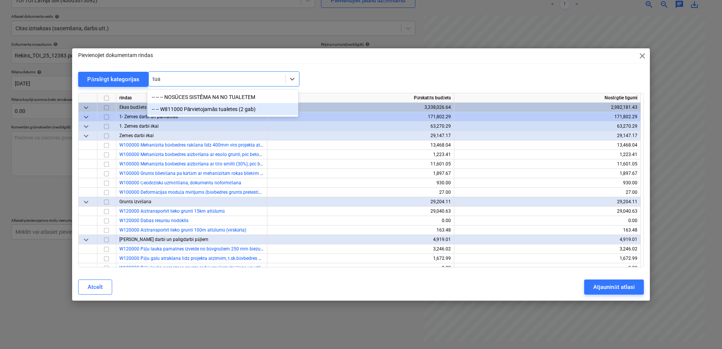
click at [229, 109] on div "-- -- W811000 Pārvietojamās tualetes (2 gab)" at bounding box center [222, 109] width 151 height 12
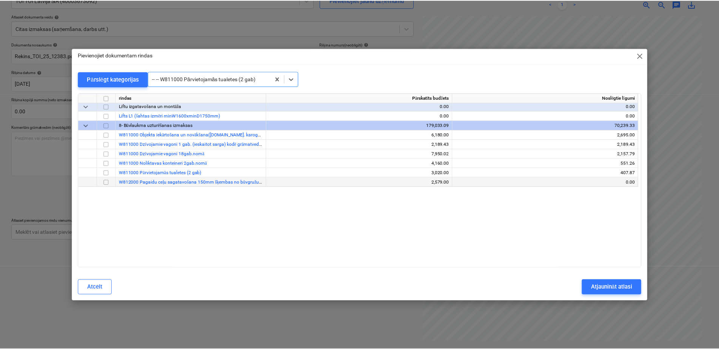
scroll to position [6522, 0]
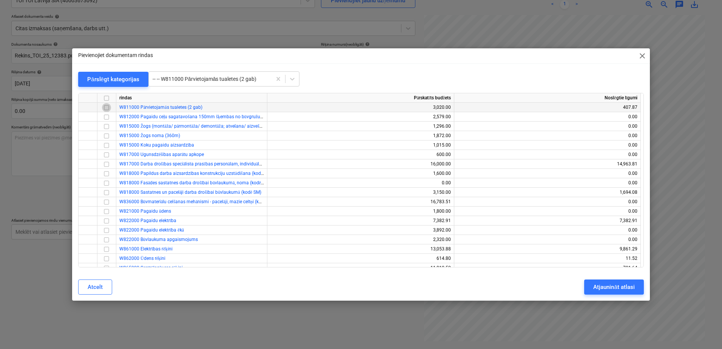
click at [108, 109] on input "checkbox" at bounding box center [106, 107] width 9 height 9
click at [380, 132] on div "Atjaunināt atlasi" at bounding box center [613, 287] width 41 height 10
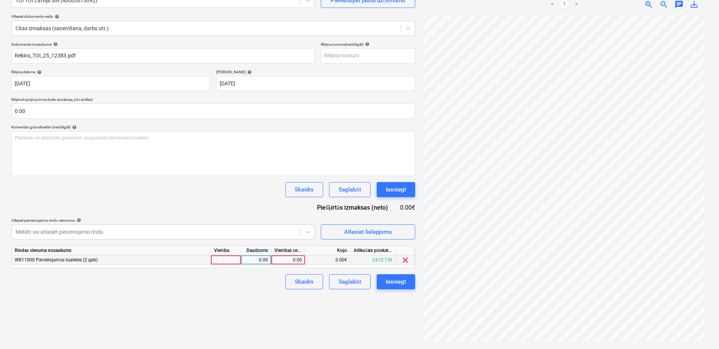
click at [304, 132] on div "0.00" at bounding box center [288, 259] width 34 height 9
type input "113"
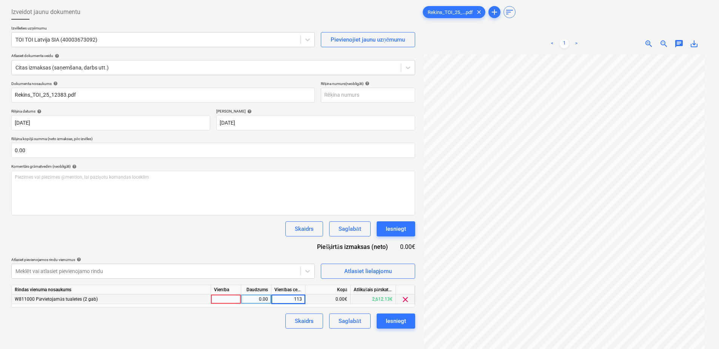
scroll to position [76, 0]
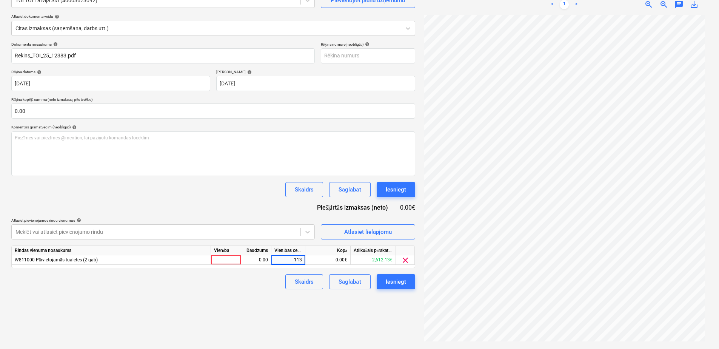
click at [242, 132] on div "Izveidot jaunu dokumentu Izvēlieties uzņēmumu TOI TOI Latvija SIA (40003673092)…" at bounding box center [213, 154] width 410 height 384
click at [367, 132] on button "Saglabāt" at bounding box center [349, 281] width 41 height 15
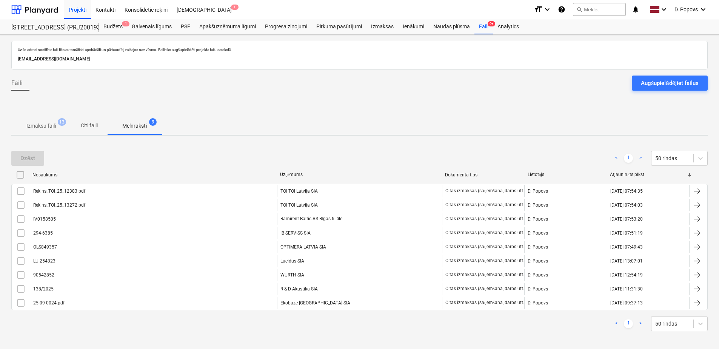
click at [34, 129] on p "Izmaksu faili" at bounding box center [40, 126] width 29 height 8
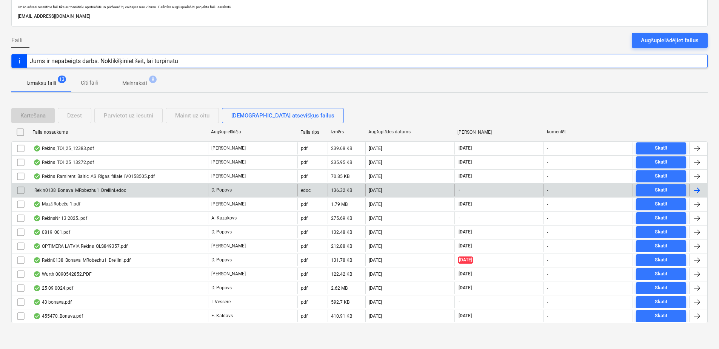
scroll to position [44, 0]
